Goal: Find specific page/section: Find specific page/section

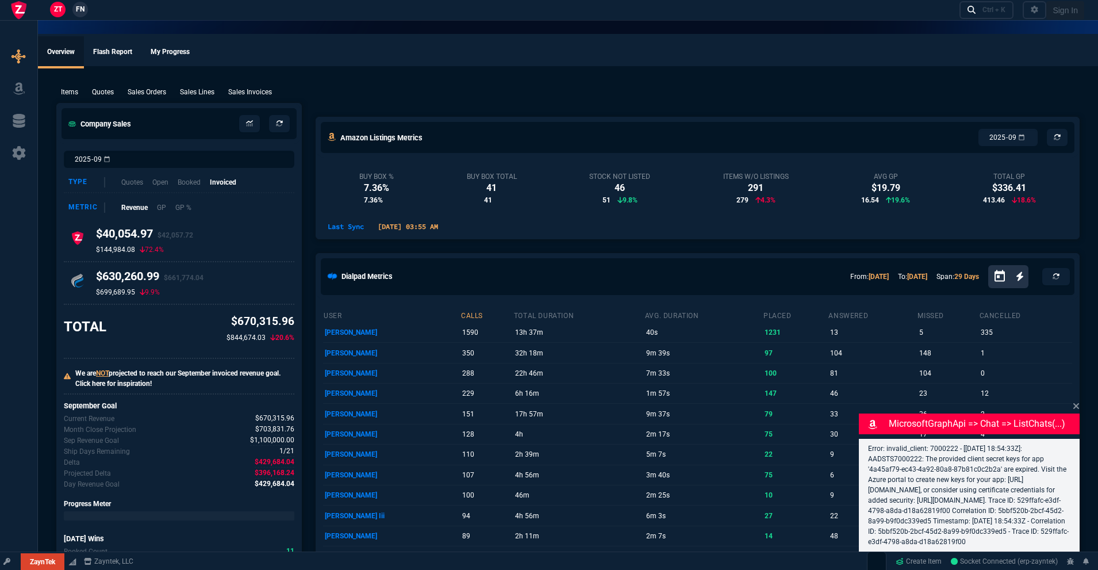
select select "18: totals"
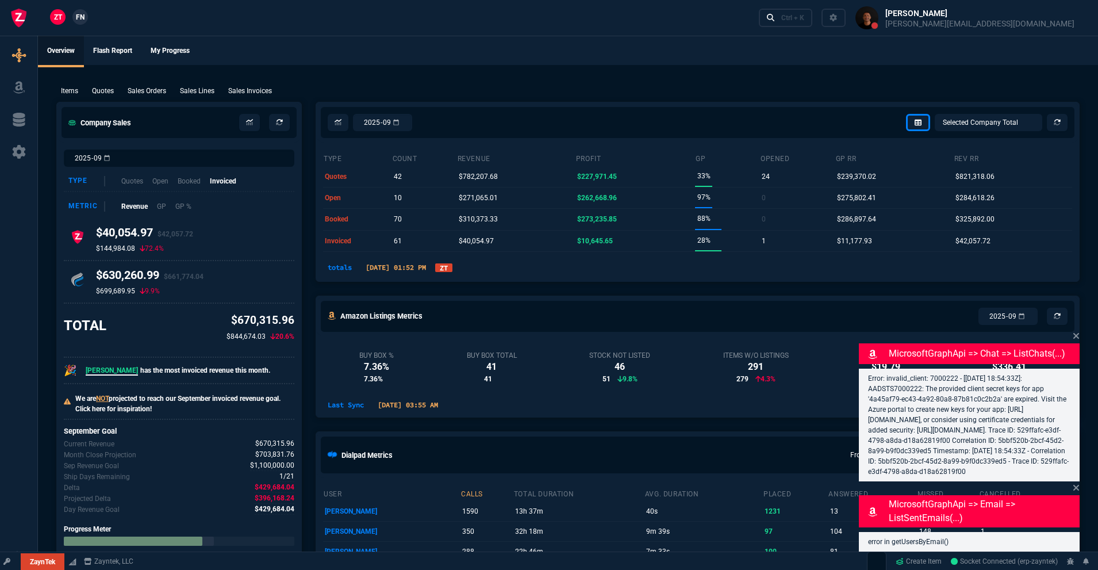
scroll to position [2, 0]
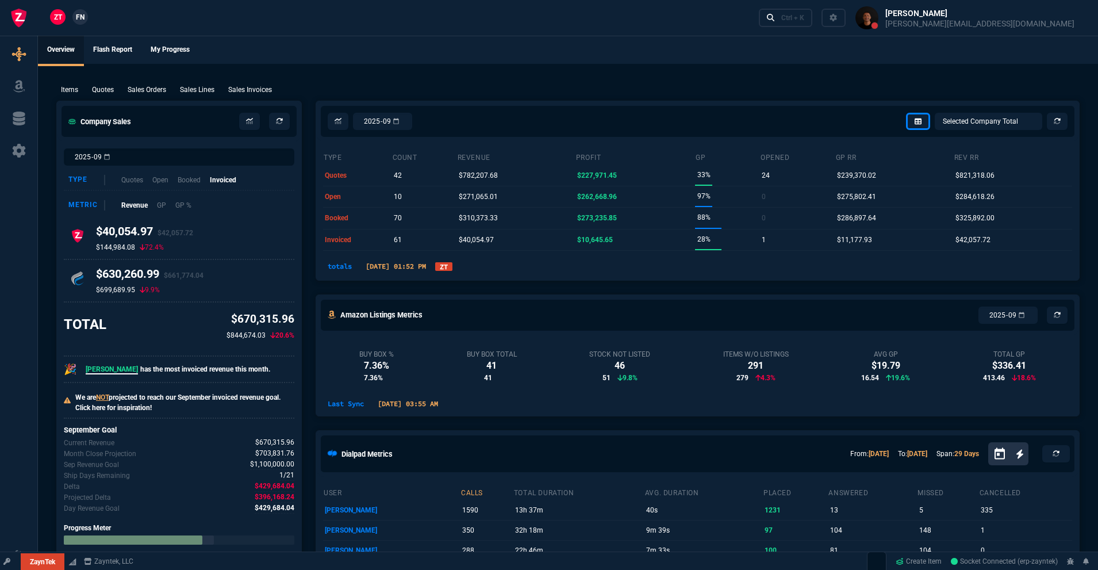
click at [475, 269] on div "totals [DATE] 01:52 PM ZT" at bounding box center [697, 266] width 749 height 14
click at [453, 265] on link "ZT" at bounding box center [443, 266] width 17 height 9
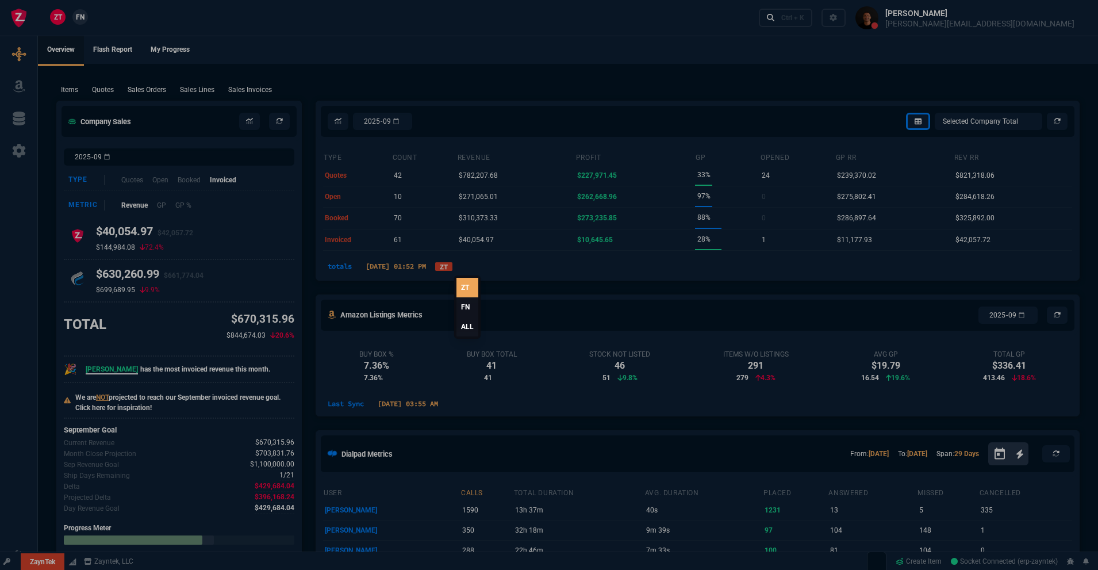
click at [459, 325] on link "ALL" at bounding box center [468, 327] width 22 height 20
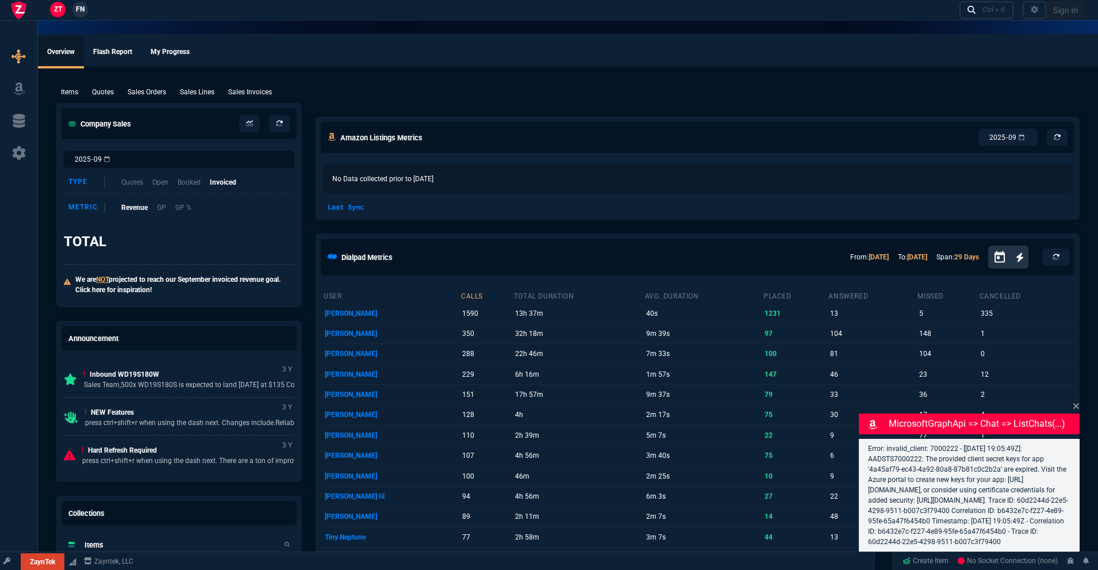
select select "18: totals"
